Goal: Task Accomplishment & Management: Understand process/instructions

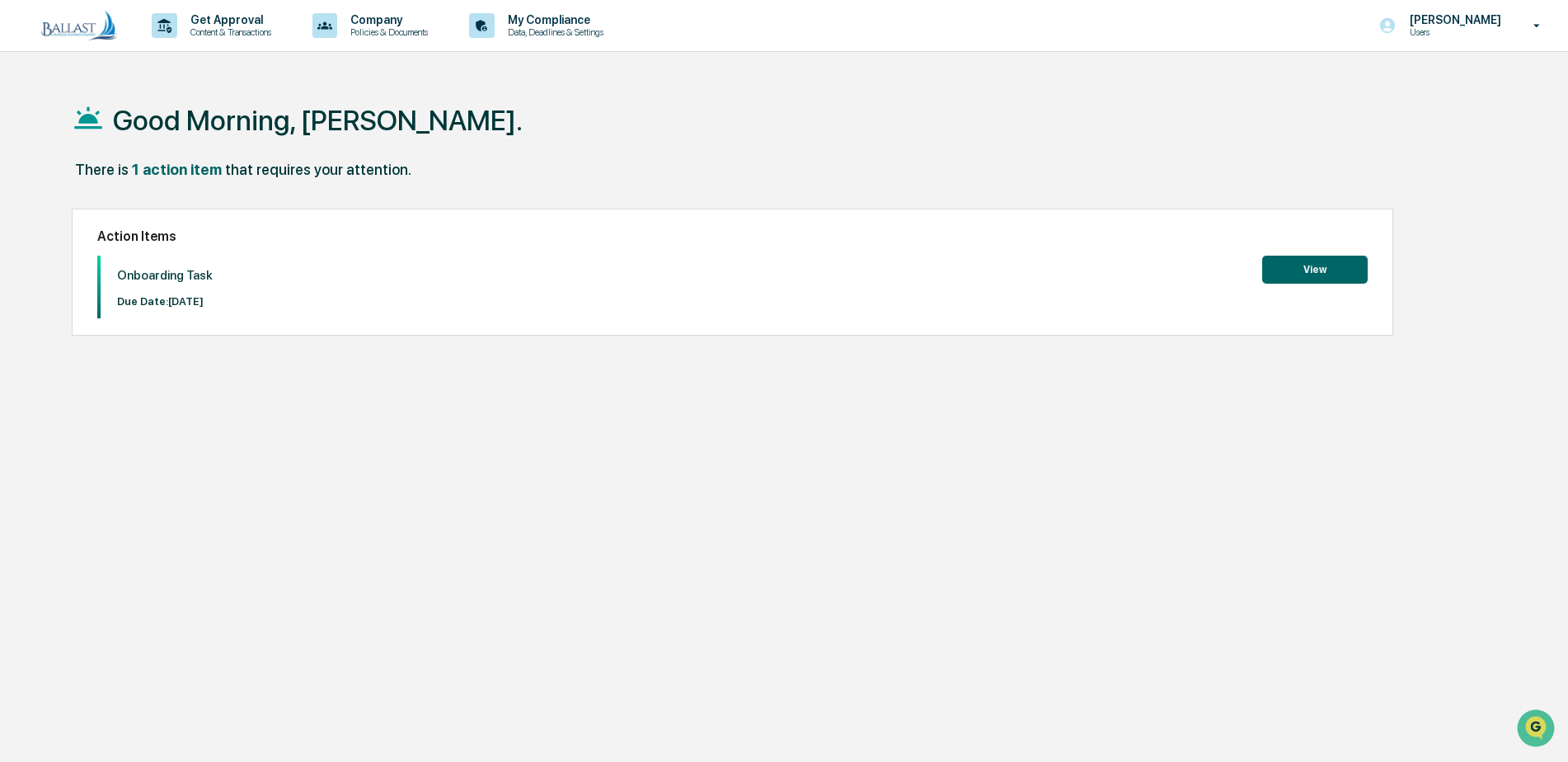
click at [1321, 270] on button "View" at bounding box center [1314, 269] width 106 height 28
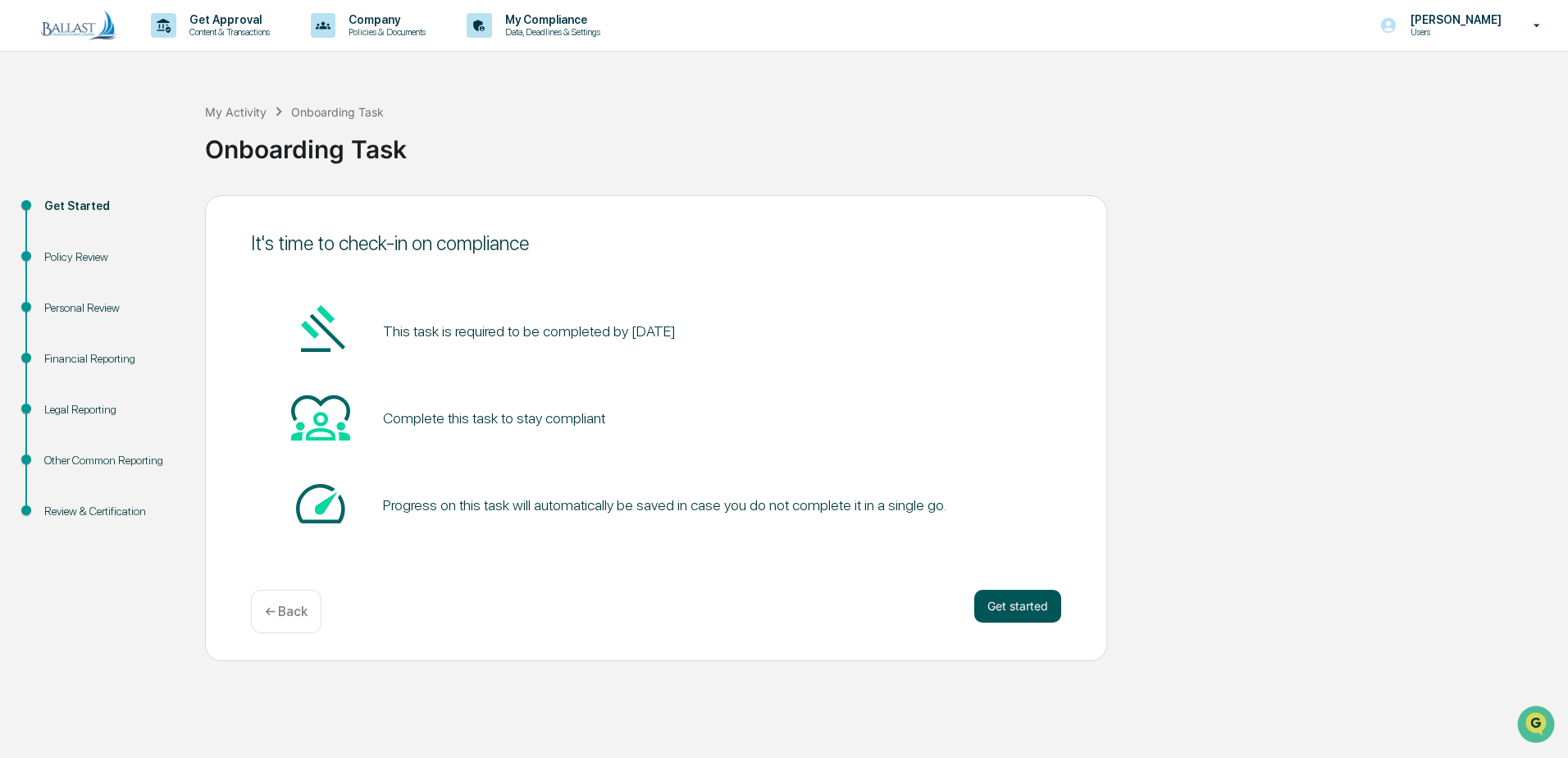
click at [1031, 608] on button "Get started" at bounding box center [1017, 606] width 87 height 33
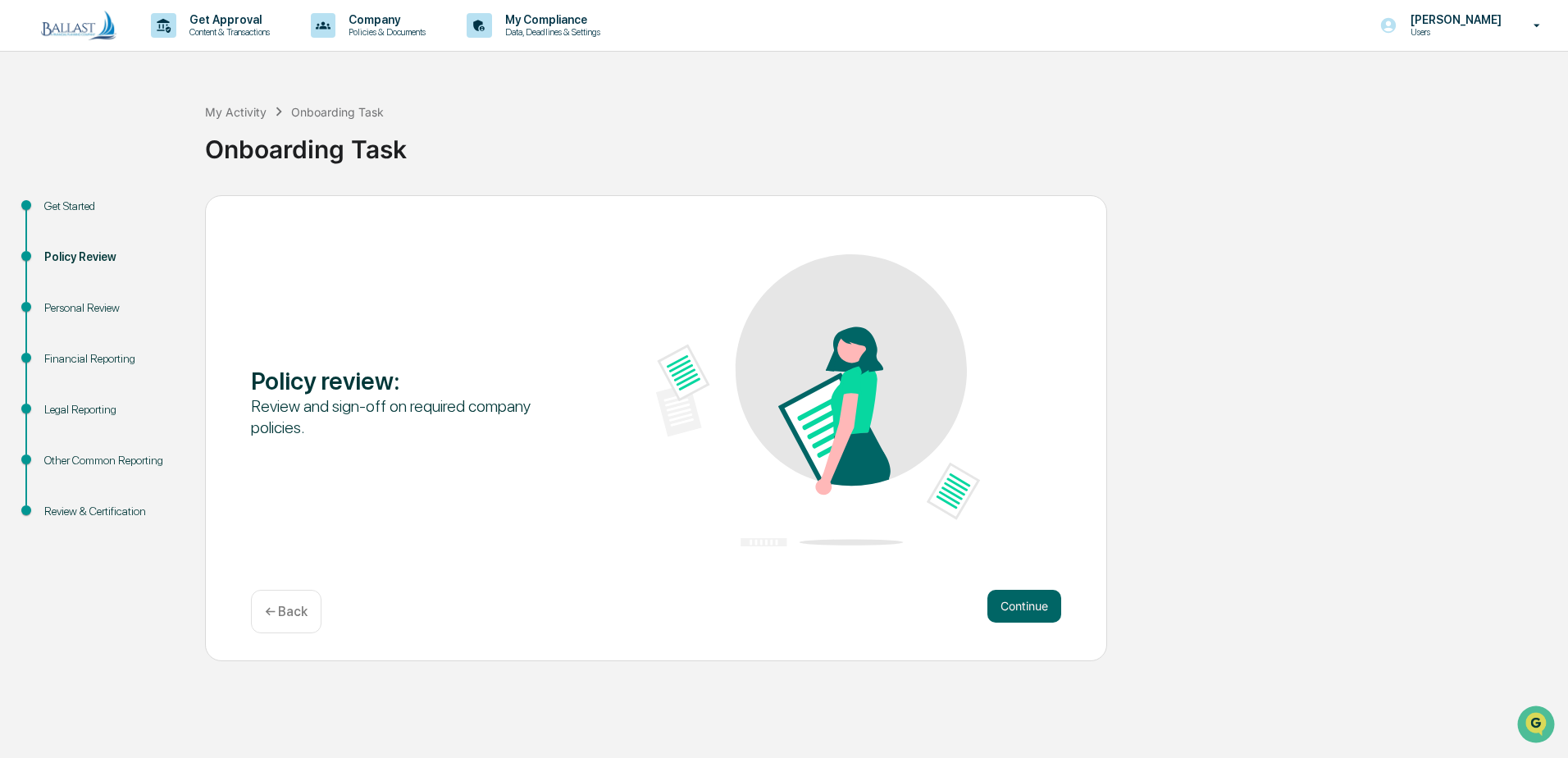
click at [1031, 608] on button "Continue" at bounding box center [1023, 606] width 73 height 33
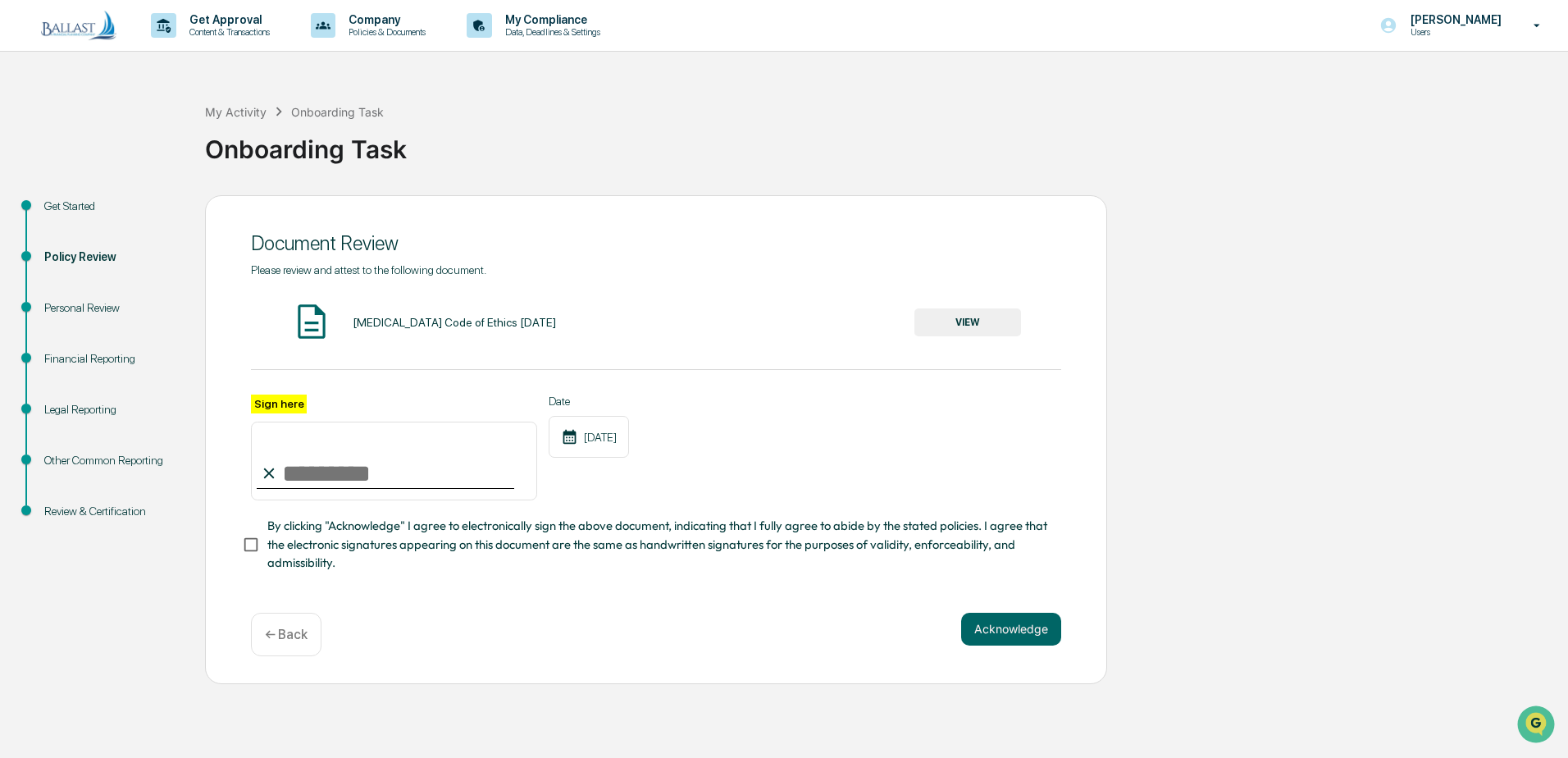
click at [123, 511] on div "Review & Certification" at bounding box center [112, 511] width 135 height 17
click at [246, 111] on div "My Activity" at bounding box center [236, 112] width 61 height 14
